Goal: Task Accomplishment & Management: Manage account settings

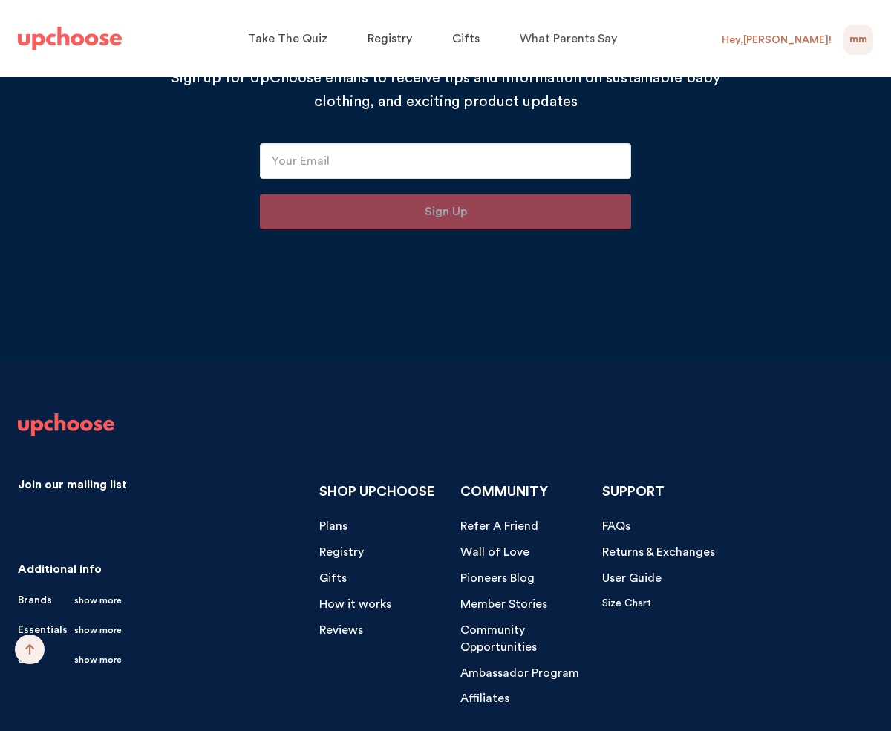
scroll to position [14957, 0]
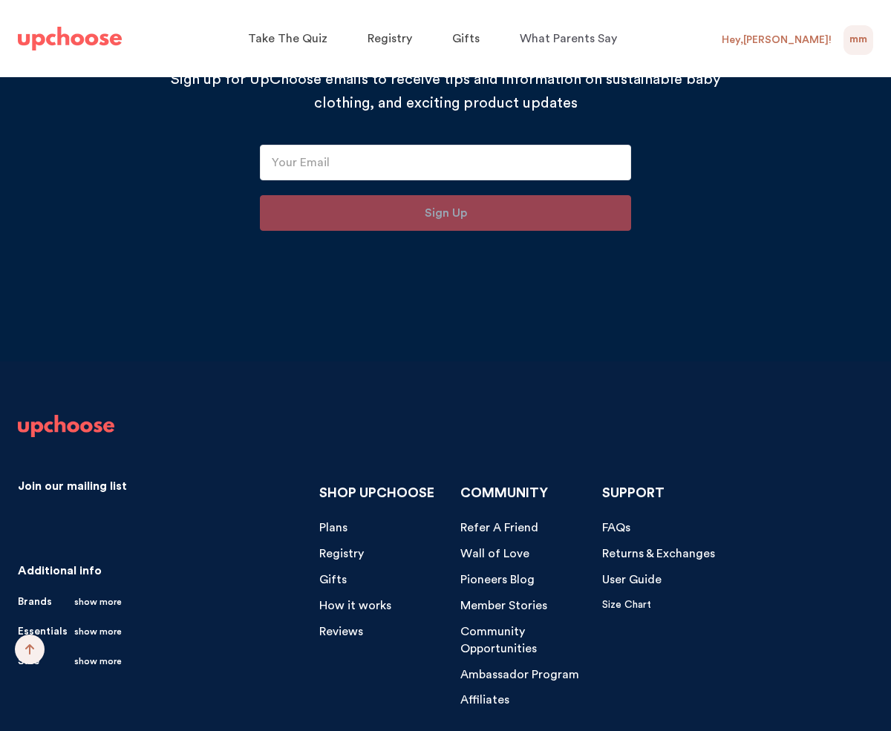
click at [799, 46] on div "Hey, [PERSON_NAME] !" at bounding box center [777, 39] width 110 height 13
drag, startPoint x: 798, startPoint y: 39, endPoint x: 861, endPoint y: 36, distance: 63.2
click at [798, 39] on div "Hey, [PERSON_NAME] !" at bounding box center [777, 39] width 110 height 13
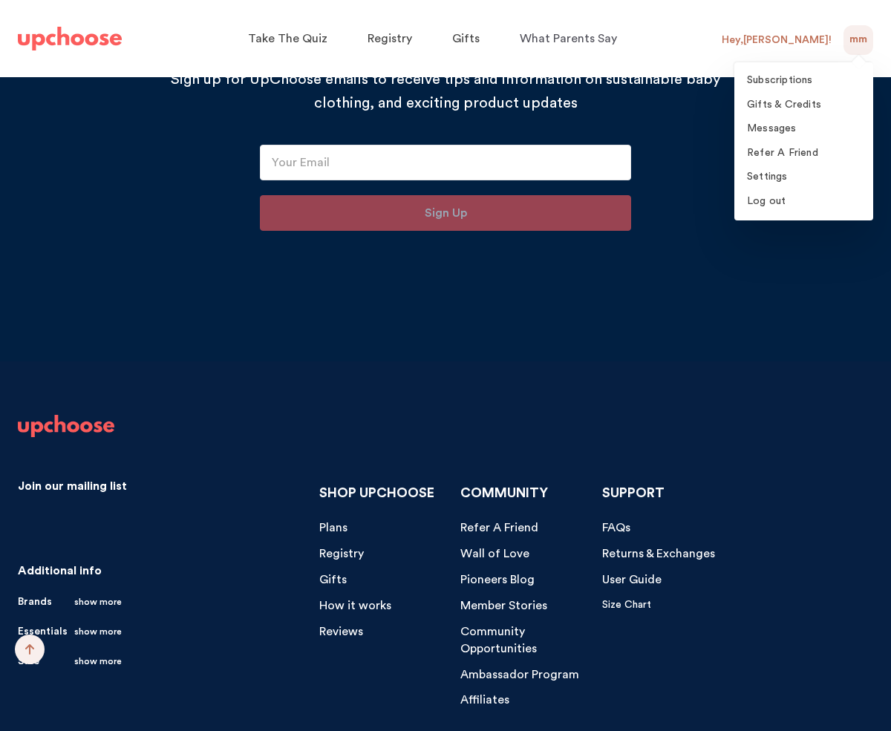
click at [861, 36] on span "MM" at bounding box center [859, 40] width 18 height 18
click at [774, 85] on span "Subscriptions" at bounding box center [780, 80] width 66 height 10
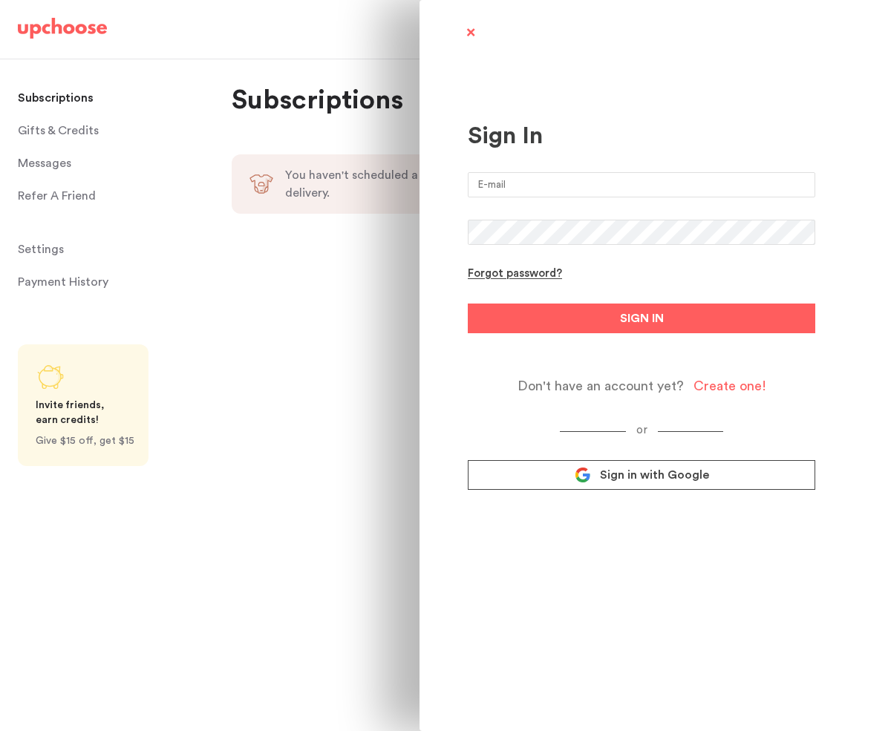
type input "[EMAIL_ADDRESS][DOMAIN_NAME]"
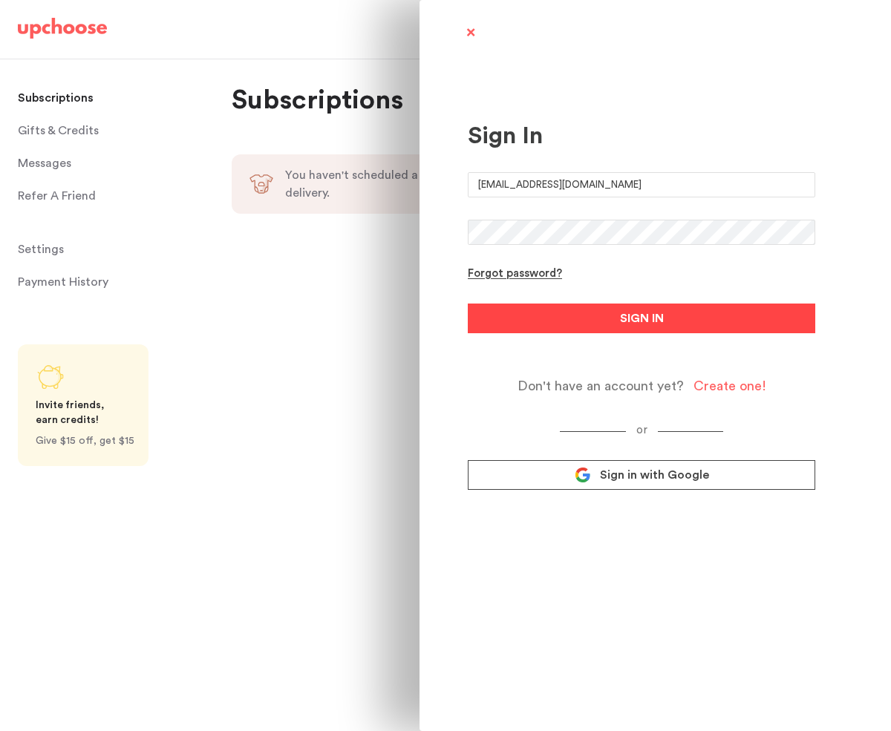
click at [581, 323] on button "SIGN IN" at bounding box center [642, 319] width 348 height 30
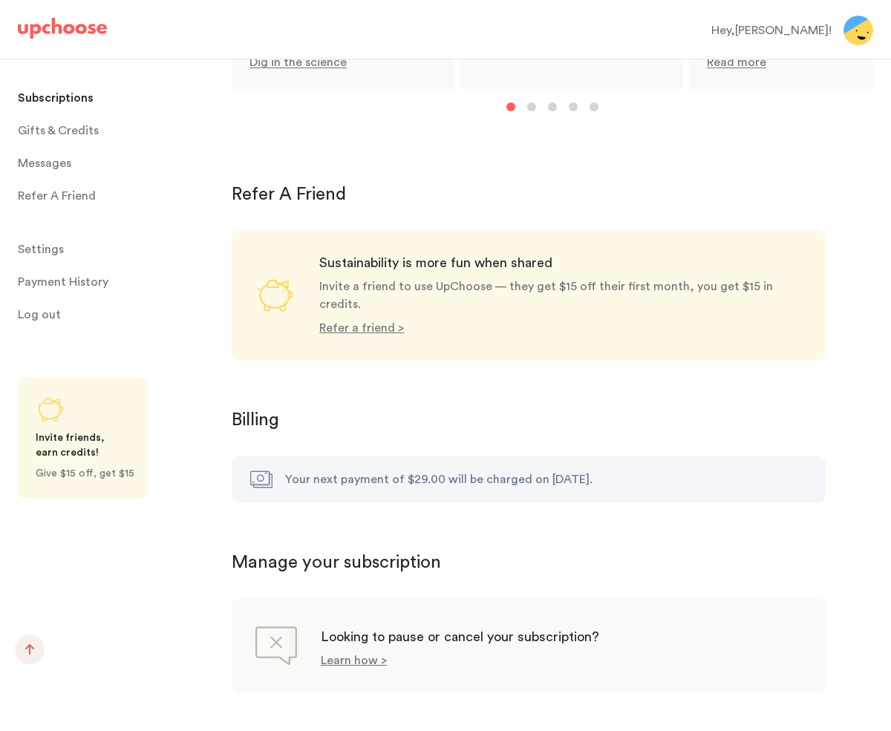
scroll to position [1230, 0]
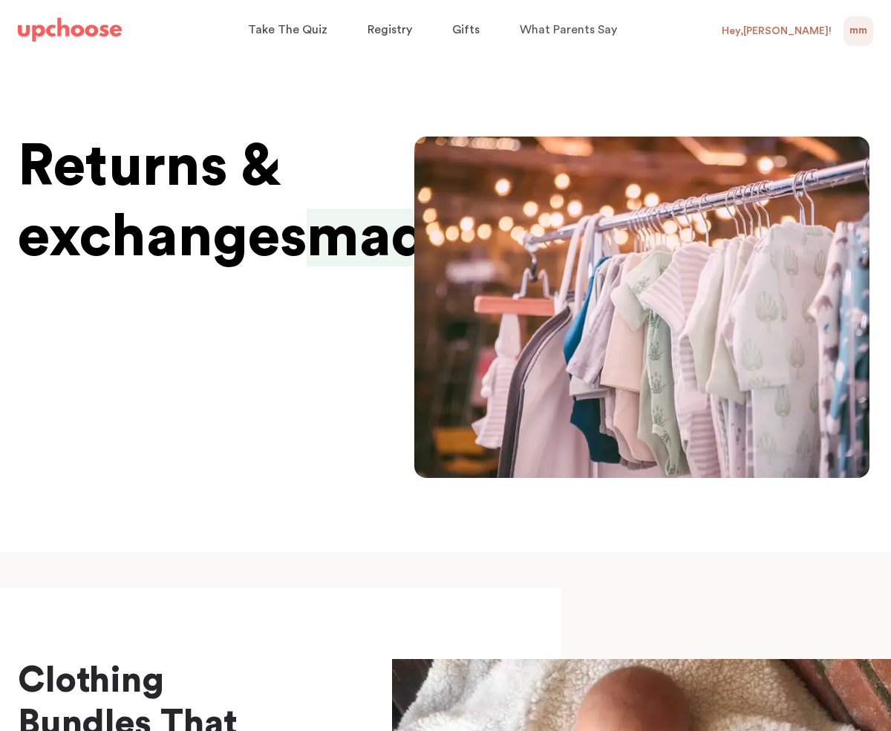
click at [815, 34] on div "Hey, [PERSON_NAME] !" at bounding box center [777, 31] width 110 height 13
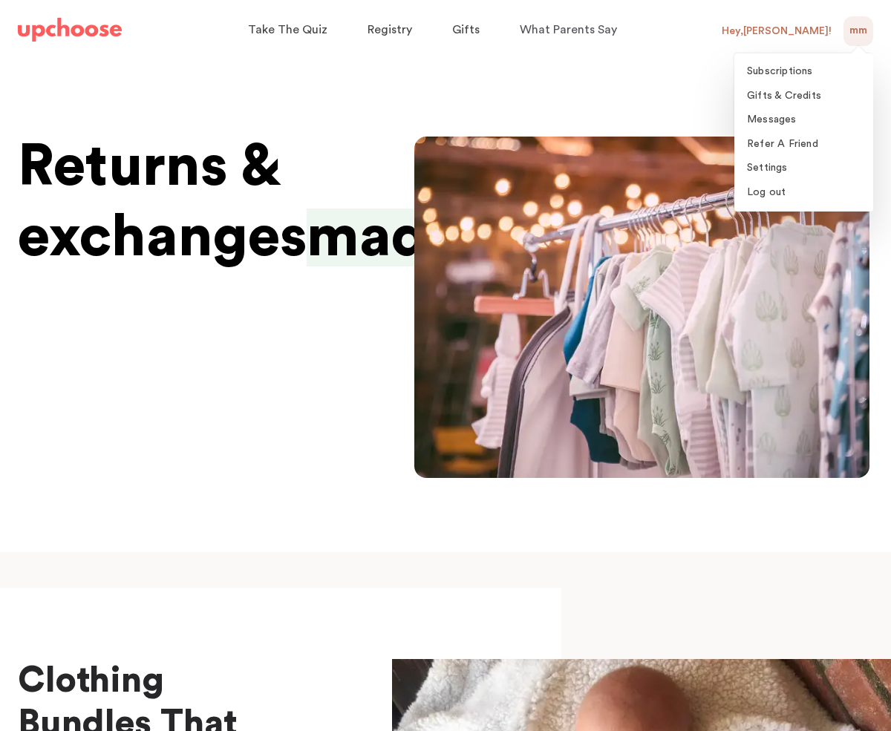
click at [851, 30] on span "MM" at bounding box center [859, 31] width 18 height 18
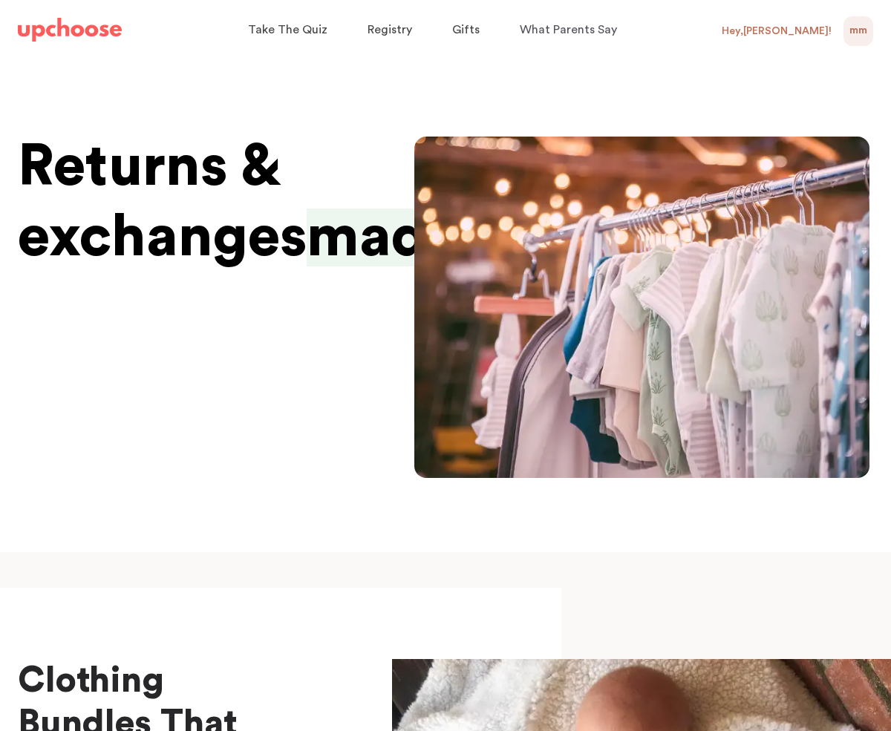
click at [851, 30] on span "MM" at bounding box center [859, 31] width 18 height 18
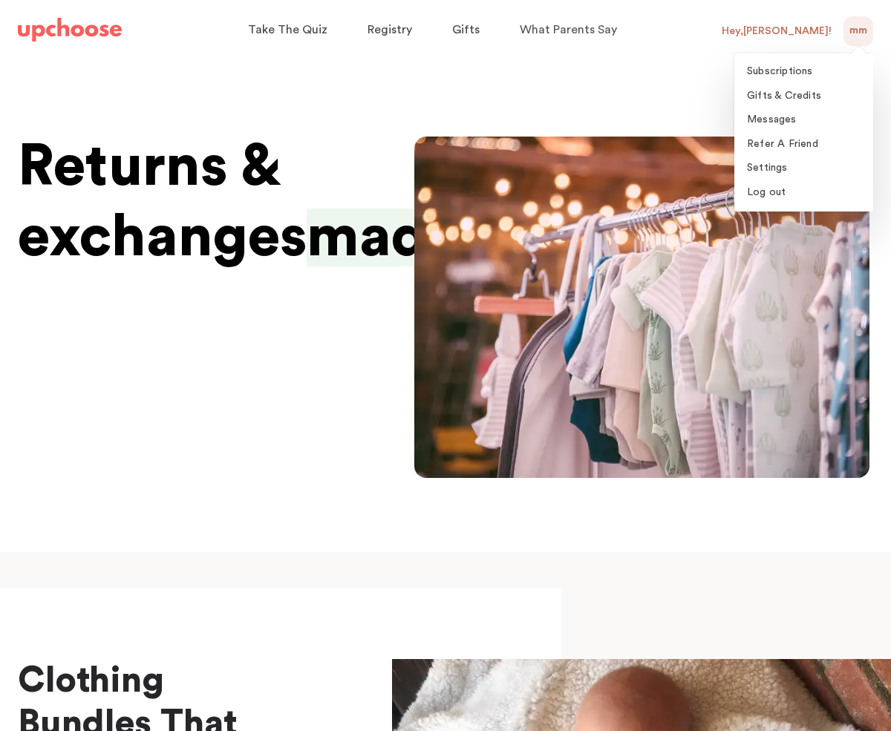
click at [506, 96] on section "Returns & exchanges made easy" at bounding box center [445, 314] width 891 height 475
